Goal: Find specific page/section: Find specific page/section

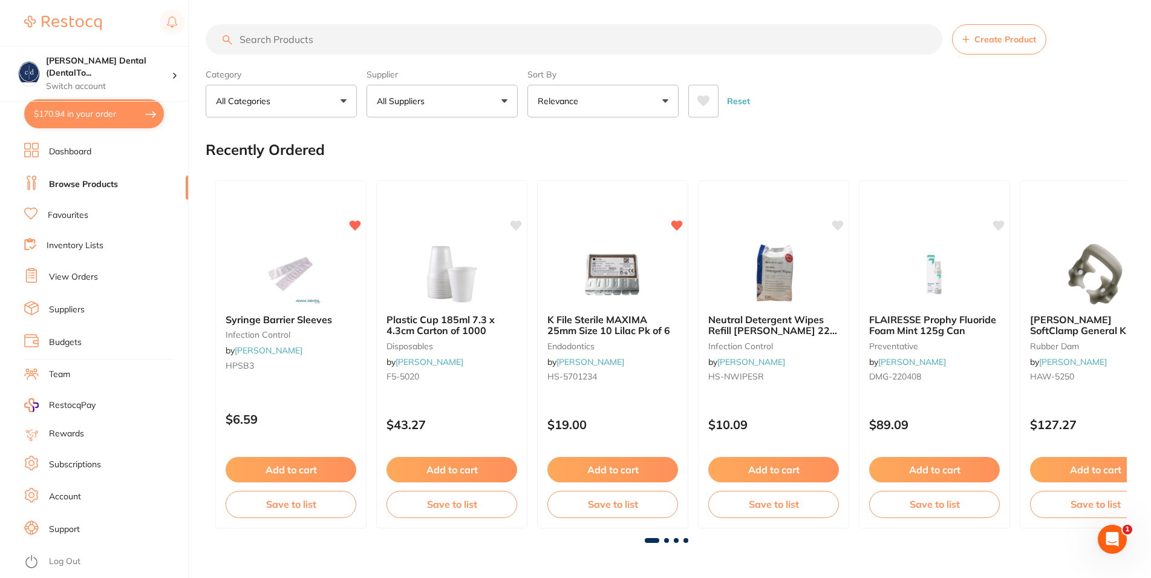
click at [296, 38] on input "search" at bounding box center [574, 39] width 737 height 30
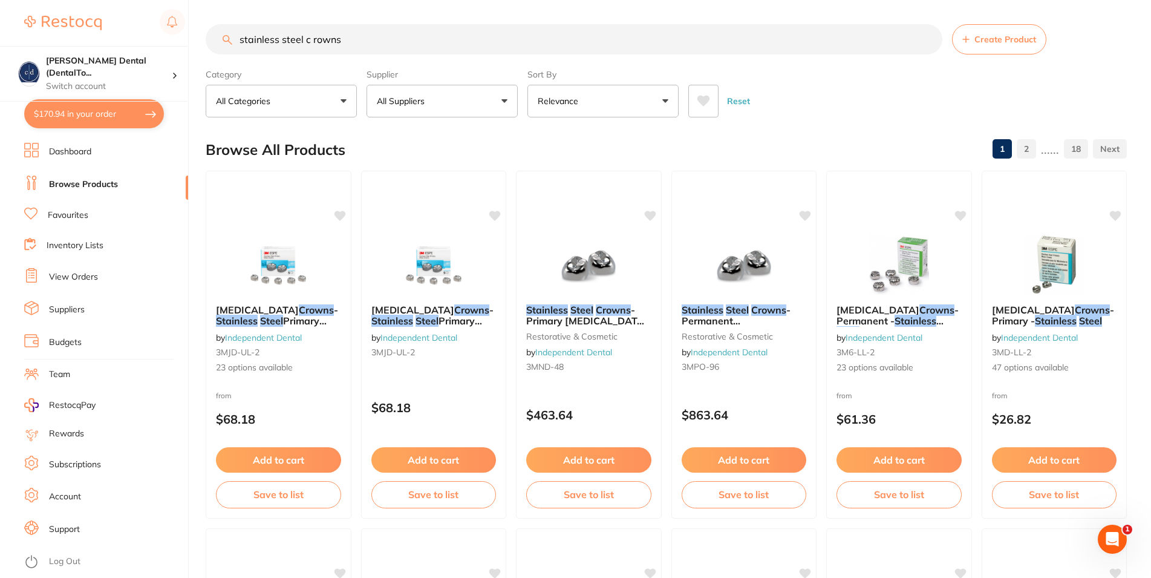
click at [313, 42] on input "stainless steel c rowns" at bounding box center [574, 39] width 737 height 30
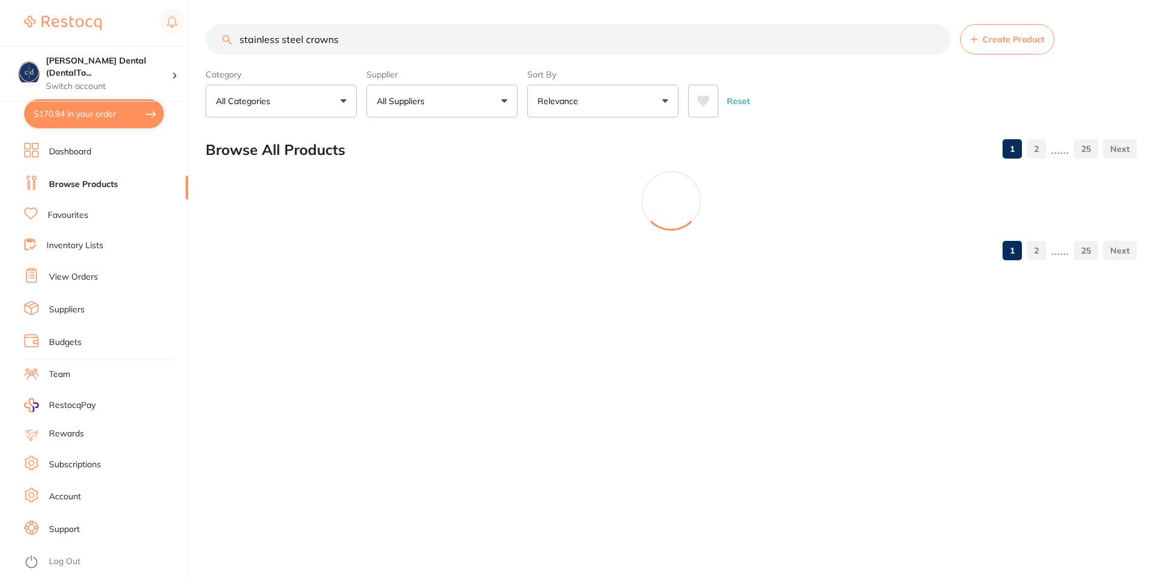
click at [368, 43] on input "stainless steel crowns" at bounding box center [578, 39] width 745 height 30
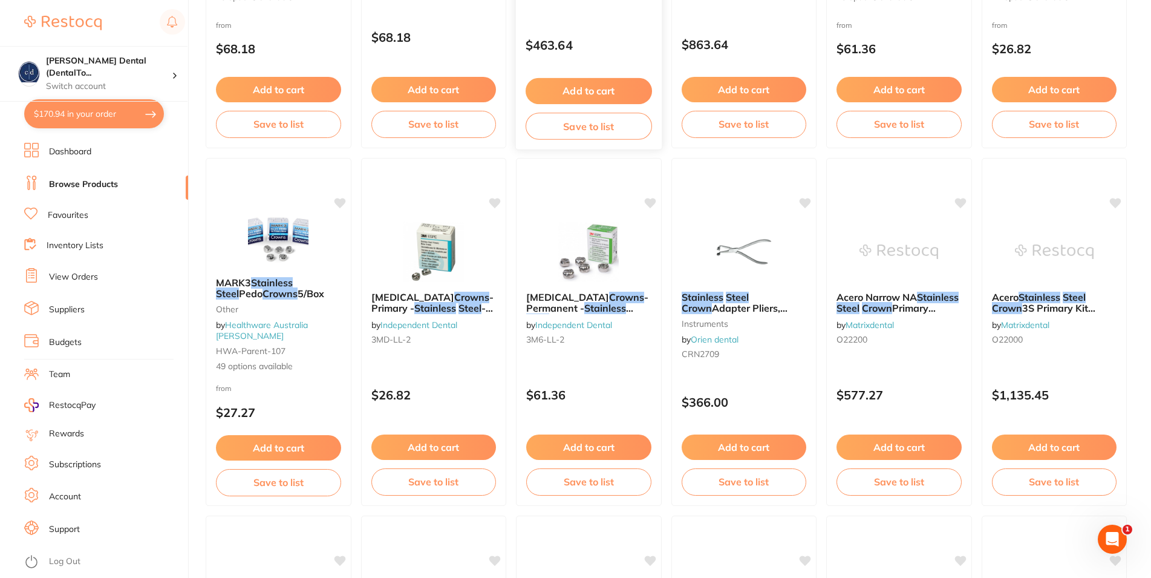
scroll to position [62, 0]
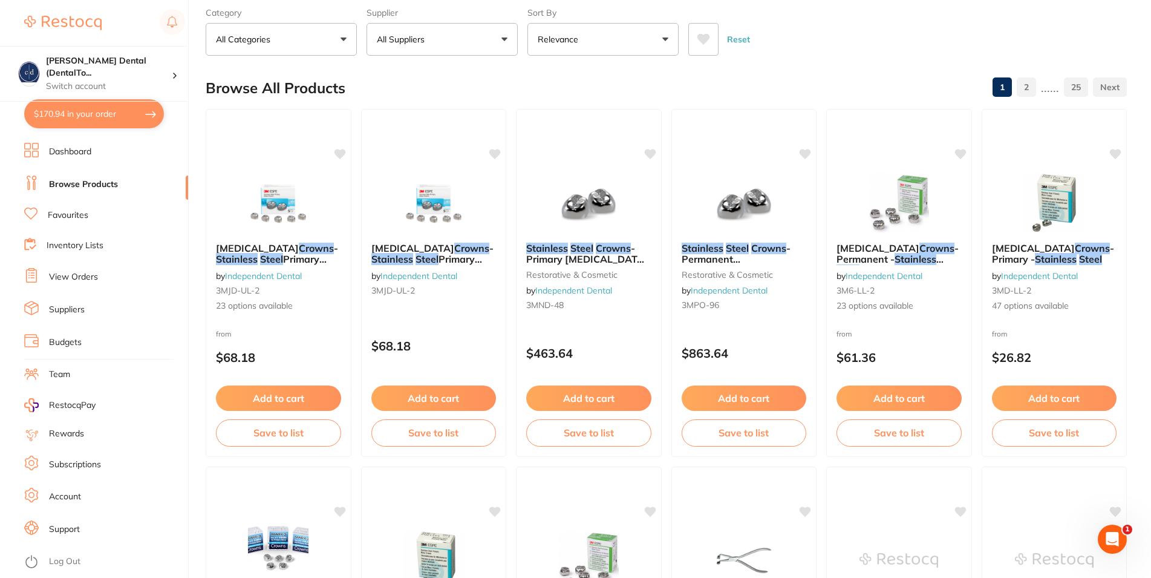
type input "stainless steel crowns"
click at [91, 149] on link "Dashboard" at bounding box center [70, 152] width 42 height 12
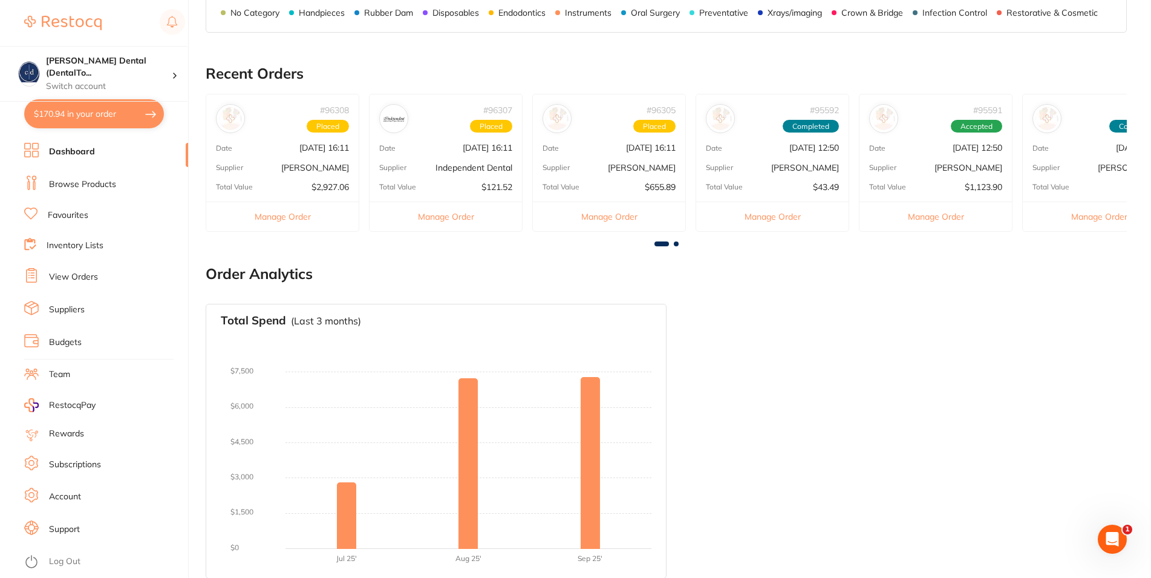
scroll to position [319, 0]
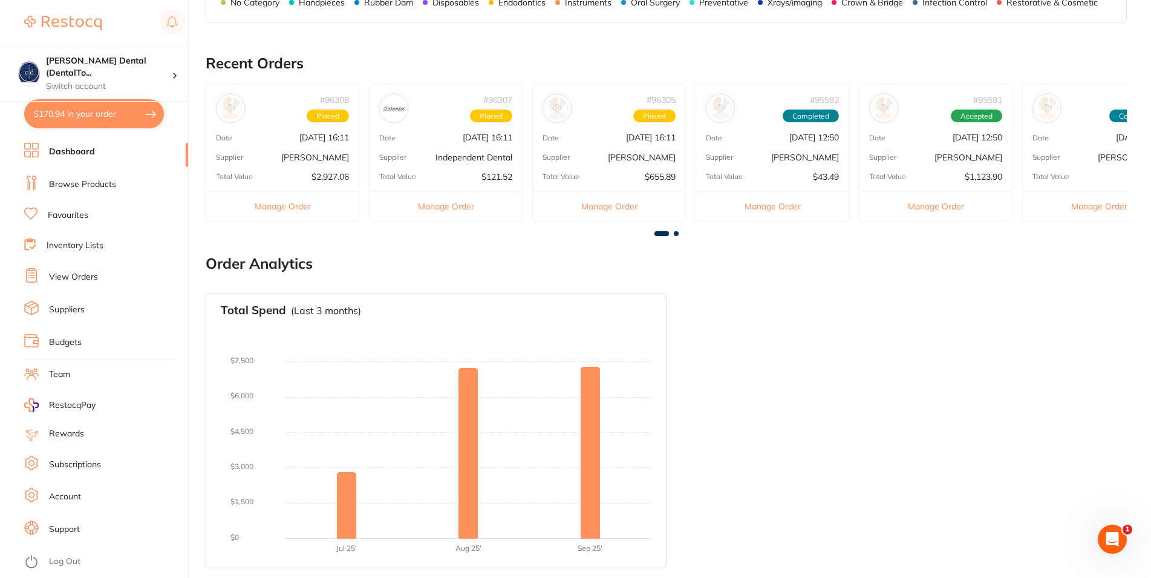
click at [93, 180] on link "Browse Products" at bounding box center [82, 184] width 67 height 12
